Goal: Transaction & Acquisition: Book appointment/travel/reservation

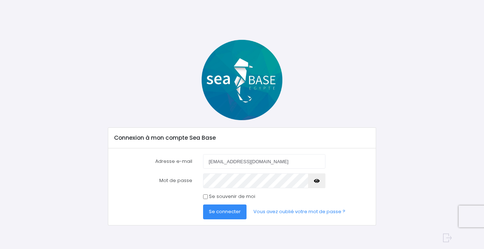
click at [213, 162] on input "[EMAIL_ADDRESS][DOMAIN_NAME]" at bounding box center [264, 161] width 122 height 14
click at [213, 162] on input "marieisdiving@gmail.com" at bounding box center [264, 161] width 122 height 14
click at [214, 162] on input "marieisdiving@gmail.com" at bounding box center [264, 161] width 122 height 14
click at [315, 181] on icon "button" at bounding box center [317, 181] width 6 height 0
click at [223, 212] on span "Se connecter" at bounding box center [225, 211] width 32 height 7
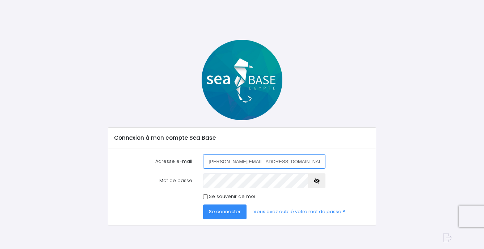
click at [233, 159] on input "thierry.titiyo@gmail.com" at bounding box center [264, 161] width 122 height 14
type input "thierry.titiyo12@gmail.com"
click at [228, 213] on span "Se connecter" at bounding box center [225, 211] width 32 height 7
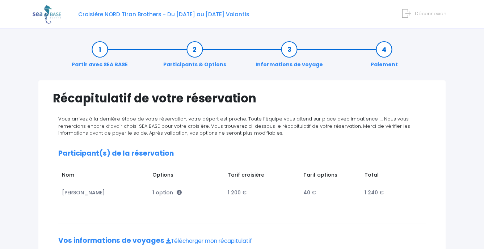
click at [133, 81] on div "Récapitulatif de votre réservation Vous arrivez à la dernière étape de votre ré…" at bounding box center [242, 223] width 408 height 286
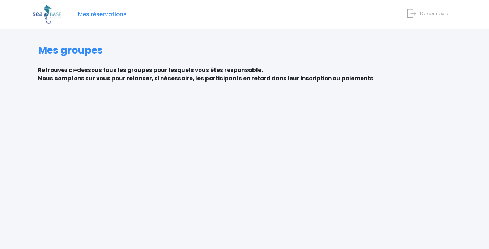
click at [126, 64] on div "Mes groupes Retrouvez ci-dessous tous les groupes pour lesquels vous êtes respo…" at bounding box center [245, 64] width 424 height 38
click at [415, 13] on icon at bounding box center [412, 14] width 8 height 12
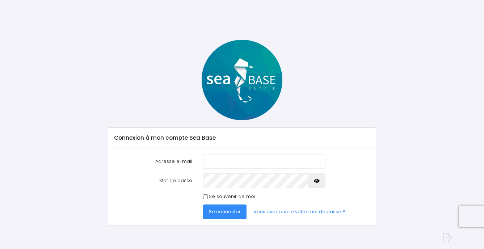
type input "thierry.titiyo@gmail.com"
click at [224, 211] on span "Se connecter" at bounding box center [225, 211] width 32 height 7
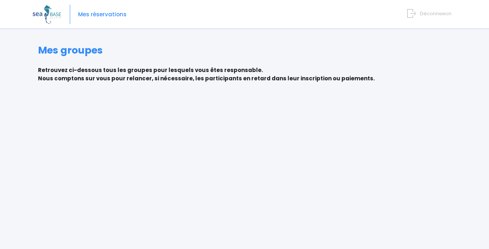
click at [107, 14] on span "Mes réservations" at bounding box center [102, 14] width 49 height 0
click at [81, 76] on p "Retrouvez ci-dessous tous les groupes pour lesquels vous êtes responsable. Nous…" at bounding box center [244, 74] width 413 height 16
click at [52, 16] on img at bounding box center [47, 14] width 29 height 18
click at [83, 14] on span "Mes réservations" at bounding box center [102, 14] width 49 height 0
click at [47, 14] on img at bounding box center [47, 14] width 29 height 18
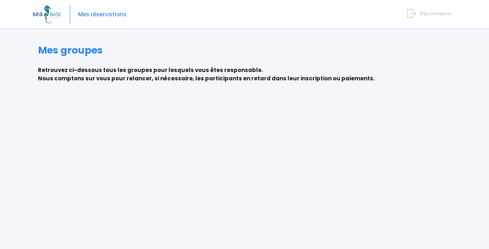
click at [44, 12] on img at bounding box center [47, 14] width 29 height 18
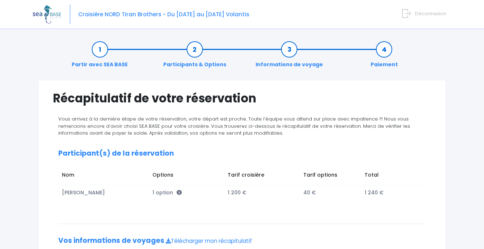
click at [408, 16] on icon at bounding box center [406, 14] width 8 height 12
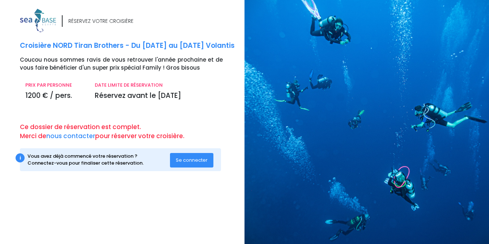
click at [193, 163] on span "Se connecter" at bounding box center [192, 159] width 32 height 7
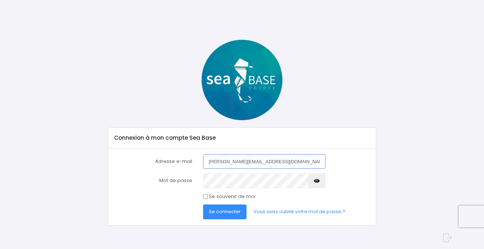
drag, startPoint x: 213, startPoint y: 161, endPoint x: 337, endPoint y: 146, distance: 124.8
click at [357, 154] on div "Adresse e-mail [PERSON_NAME][EMAIL_ADDRESS][DOMAIN_NAME] Mot de passe" at bounding box center [242, 186] width 268 height 77
type input "[EMAIL_ADDRESS][DOMAIN_NAME]"
click at [220, 211] on span "Se connecter" at bounding box center [225, 211] width 32 height 7
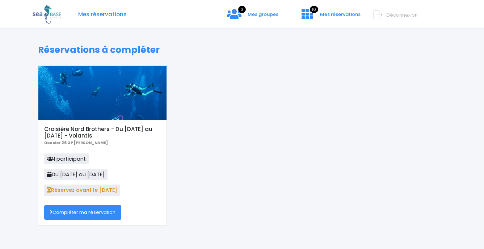
click at [80, 212] on link "Compléter ma réservation" at bounding box center [82, 212] width 77 height 14
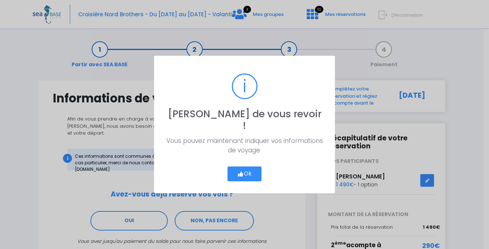
click at [248, 167] on button "Ok" at bounding box center [245, 174] width 34 height 15
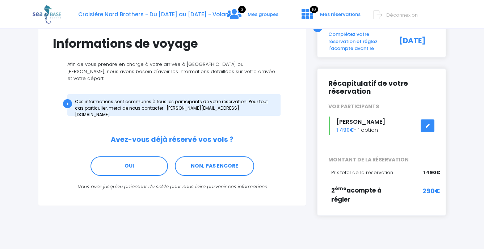
scroll to position [65, 0]
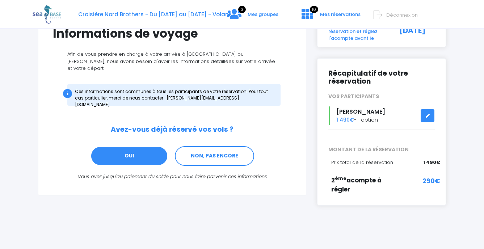
click at [119, 150] on link "OUI" at bounding box center [129, 156] width 77 height 20
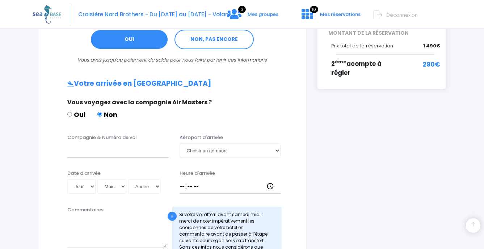
scroll to position [218, 0]
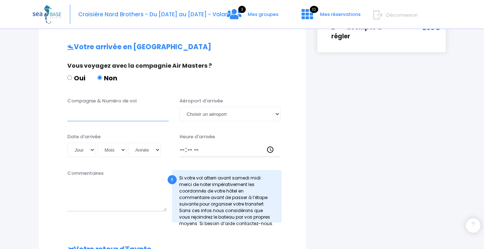
click at [85, 110] on input "Compagnie & Numéro de vol" at bounding box center [117, 114] width 101 height 14
type input "TRANSAVIA TO8048"
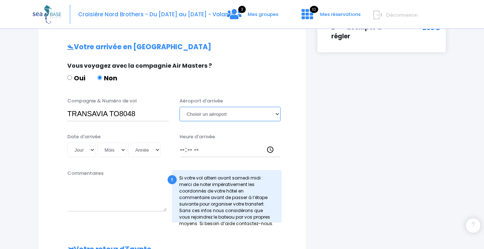
click at [218, 108] on select "Choisir un aéroport Hurghada Marsa Alam" at bounding box center [230, 114] width 101 height 14
select select "Hurghada"
click at [180, 107] on select "Choisir un aéroport Hurghada Marsa Alam" at bounding box center [230, 114] width 101 height 14
click at [77, 143] on select "Jour 01 02 03 04 05 06 07 08 09 10 11 12 13 14 15 16 17 18 19 20 21 22 23 24 25…" at bounding box center [81, 150] width 28 height 14
select select "20"
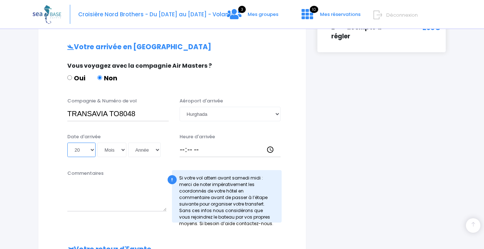
click at [67, 143] on select "Jour 01 02 03 04 05 06 07 08 09 10 11 12 13 14 15 16 17 18 19 20 21 22 23 24 25…" at bounding box center [81, 150] width 28 height 14
click at [112, 143] on select "Mois 01 02 03 04 05 06 07 08 09 10 11 12" at bounding box center [111, 150] width 29 height 14
select select "06"
click at [97, 143] on select "Mois 01 02 03 04 05 06 07 08 09 10 11 12" at bounding box center [111, 150] width 29 height 14
click at [142, 144] on select "Année 2045 2044 2043 2042 2041 2040 2039 2038 2037 2036 2035 2034 2033 2032 203…" at bounding box center [144, 150] width 33 height 14
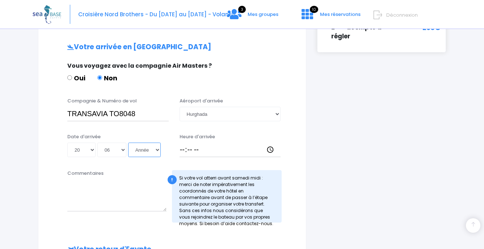
select select "2026"
click at [128, 143] on select "Année 2045 2044 2043 2042 2041 2040 2039 2038 2037 2036 2035 2034 2033 2032 203…" at bounding box center [144, 150] width 33 height 14
type input "2026-06-20"
click at [181, 143] on input "Heure d'arrivée" at bounding box center [230, 150] width 101 height 14
type input "13:45"
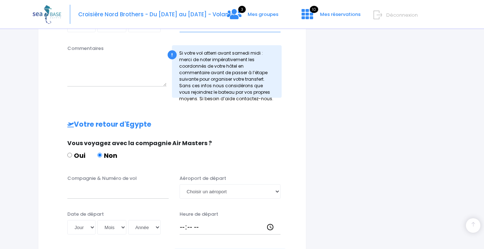
scroll to position [363, 0]
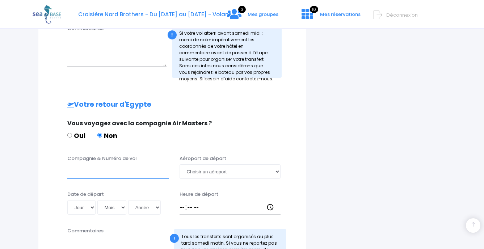
click at [95, 166] on input "Compagnie & Numéro de vol" at bounding box center [117, 171] width 101 height 14
type input "TRANSAVIA TO8049"
click at [198, 167] on select "Choisir un aéroport Hurghada Marsa Alam" at bounding box center [230, 171] width 101 height 14
select select "Hurghada"
click at [180, 164] on select "Choisir un aéroport Hurghada Marsa Alam" at bounding box center [230, 171] width 101 height 14
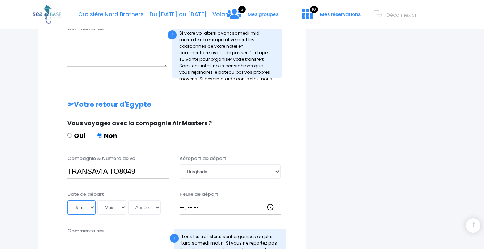
click at [84, 200] on select "Jour 01 02 03 04 05 06 07 08 09 10 11 12 13 14 15 16 17 18 19 20 21 22 23 24 25…" at bounding box center [81, 207] width 28 height 14
select select "27"
click at [67, 200] on select "Jour 01 02 03 04 05 06 07 08 09 10 11 12 13 14 15 16 17 18 19 20 21 22 23 24 25…" at bounding box center [81, 207] width 28 height 14
click at [113, 202] on select "Mois 01 02 03 04 05 06 07 08 09 10 11 12" at bounding box center [111, 207] width 29 height 14
select select "06"
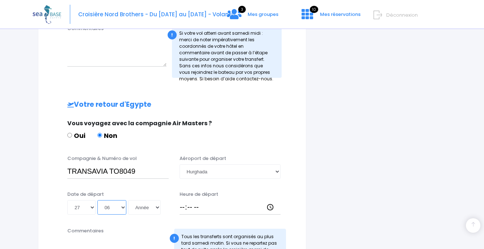
click at [97, 200] on select "Mois 01 02 03 04 05 06 07 08 09 10 11 12" at bounding box center [111, 207] width 29 height 14
click at [143, 200] on select "Année 2045 2044 2043 2042 2041 2040 2039 2038 2037 2036 2035 2034 2033 2032 203…" at bounding box center [144, 207] width 33 height 14
select select "2026"
click at [128, 200] on select "Année 2045 2044 2043 2042 2041 2040 2039 2038 2037 2036 2035 2034 2033 2032 203…" at bounding box center [144, 207] width 33 height 14
type input "2026-06-27"
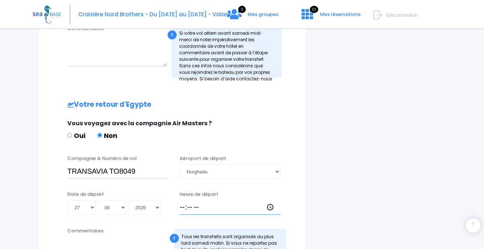
click at [183, 200] on input "Heure de départ" at bounding box center [230, 207] width 101 height 14
type input "14:40"
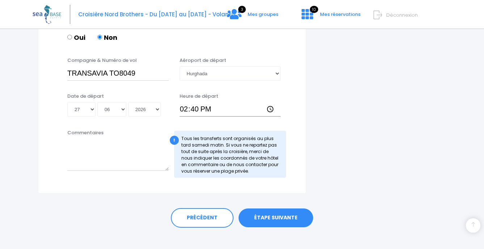
scroll to position [461, 0]
click at [270, 209] on link "ÉTAPE SUIVANTE" at bounding box center [276, 217] width 75 height 19
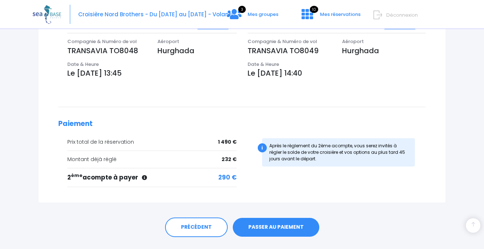
scroll to position [253, 0]
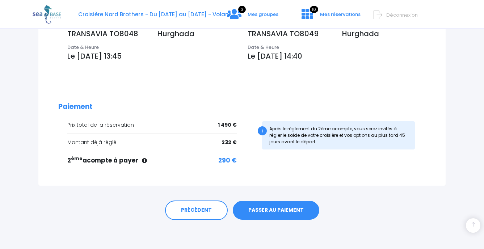
click at [269, 211] on link "PASSER AU PAIEMENT" at bounding box center [276, 210] width 87 height 19
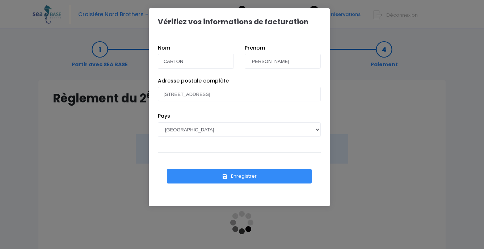
click at [235, 181] on button "Enregistrer" at bounding box center [239, 176] width 145 height 14
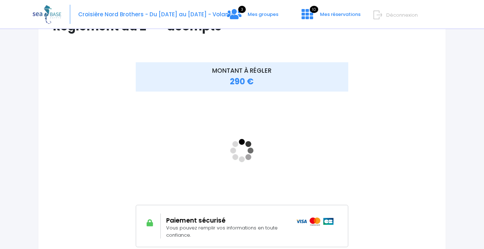
scroll to position [72, 0]
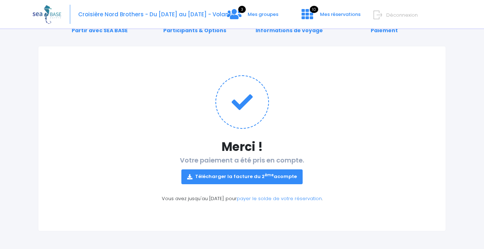
scroll to position [34, 0]
click at [257, 175] on link "Télécharger la facture du 2 ème acompte" at bounding box center [241, 176] width 121 height 14
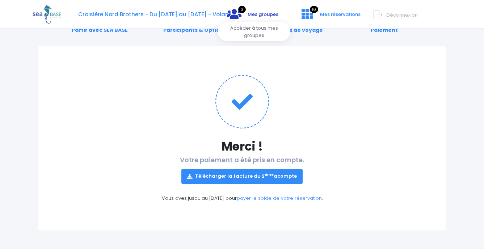
click at [239, 11] on icon at bounding box center [234, 14] width 14 height 12
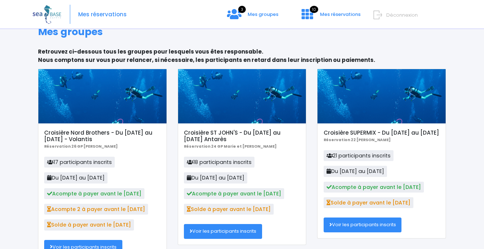
scroll to position [36, 0]
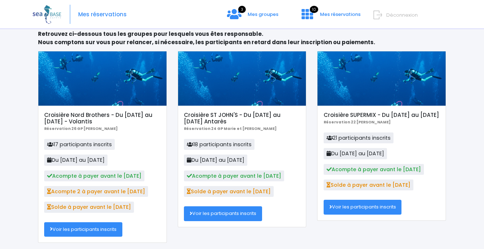
click at [84, 234] on link "Voir les participants inscrits" at bounding box center [83, 229] width 78 height 14
